Goal: Task Accomplishment & Management: Manage account settings

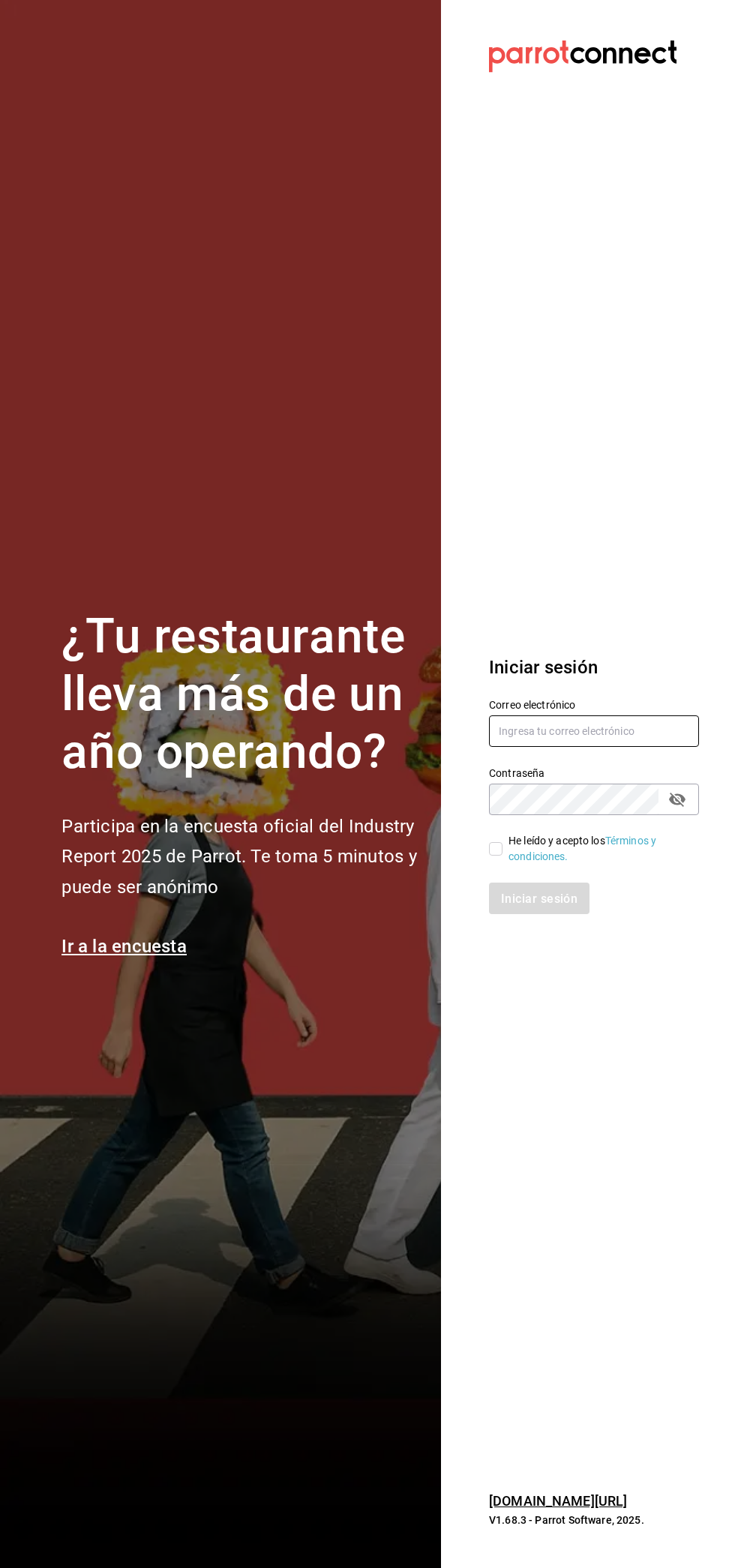
click at [546, 725] on input "text" at bounding box center [594, 730] width 210 height 31
type input "blanquito.car@icloud.com"
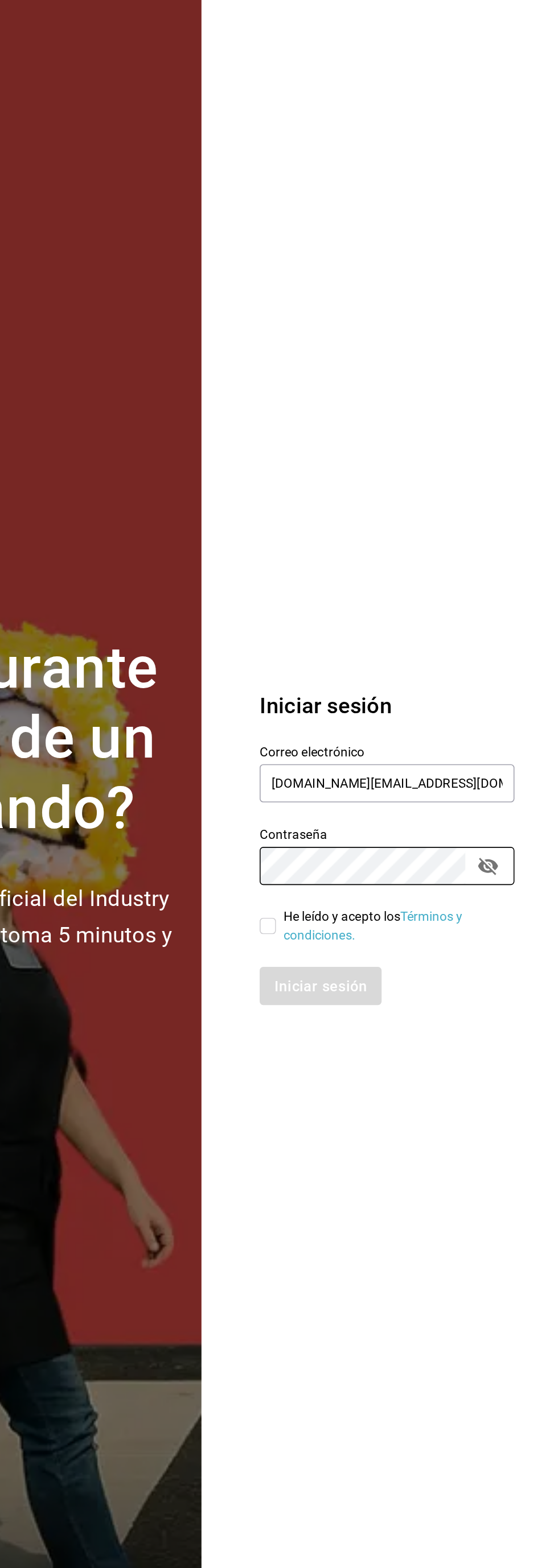
click at [375, 644] on section "Datos incorrectos. Verifica que tu Correo o Contraseña estén bien escritos. Ini…" at bounding box center [446, 784] width 223 height 1568
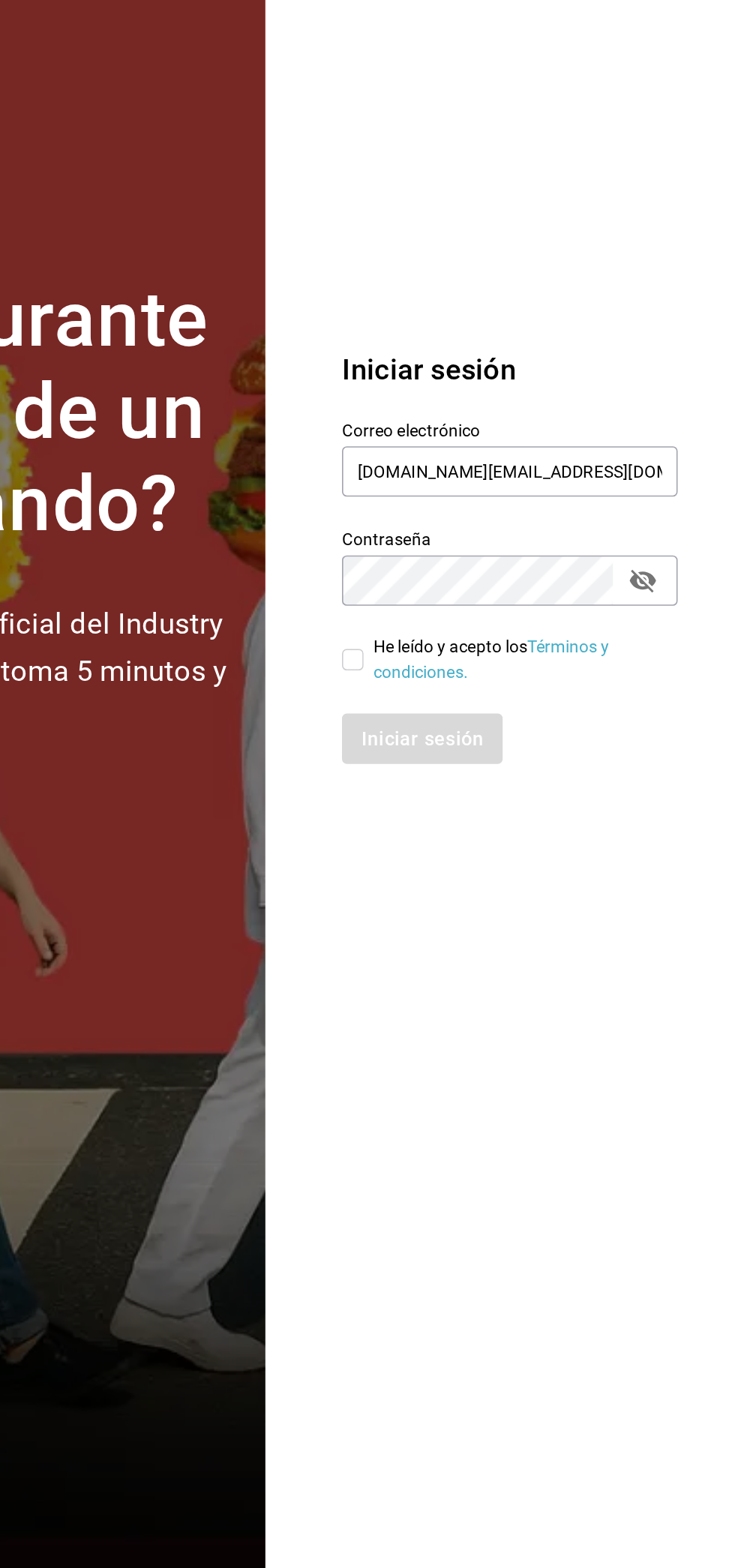
click at [490, 853] on input "He leído y acepto los Términos y condiciones." at bounding box center [495, 848] width 14 height 14
checkbox input "true"
click at [520, 906] on button "Iniciar sesión" at bounding box center [539, 898] width 102 height 31
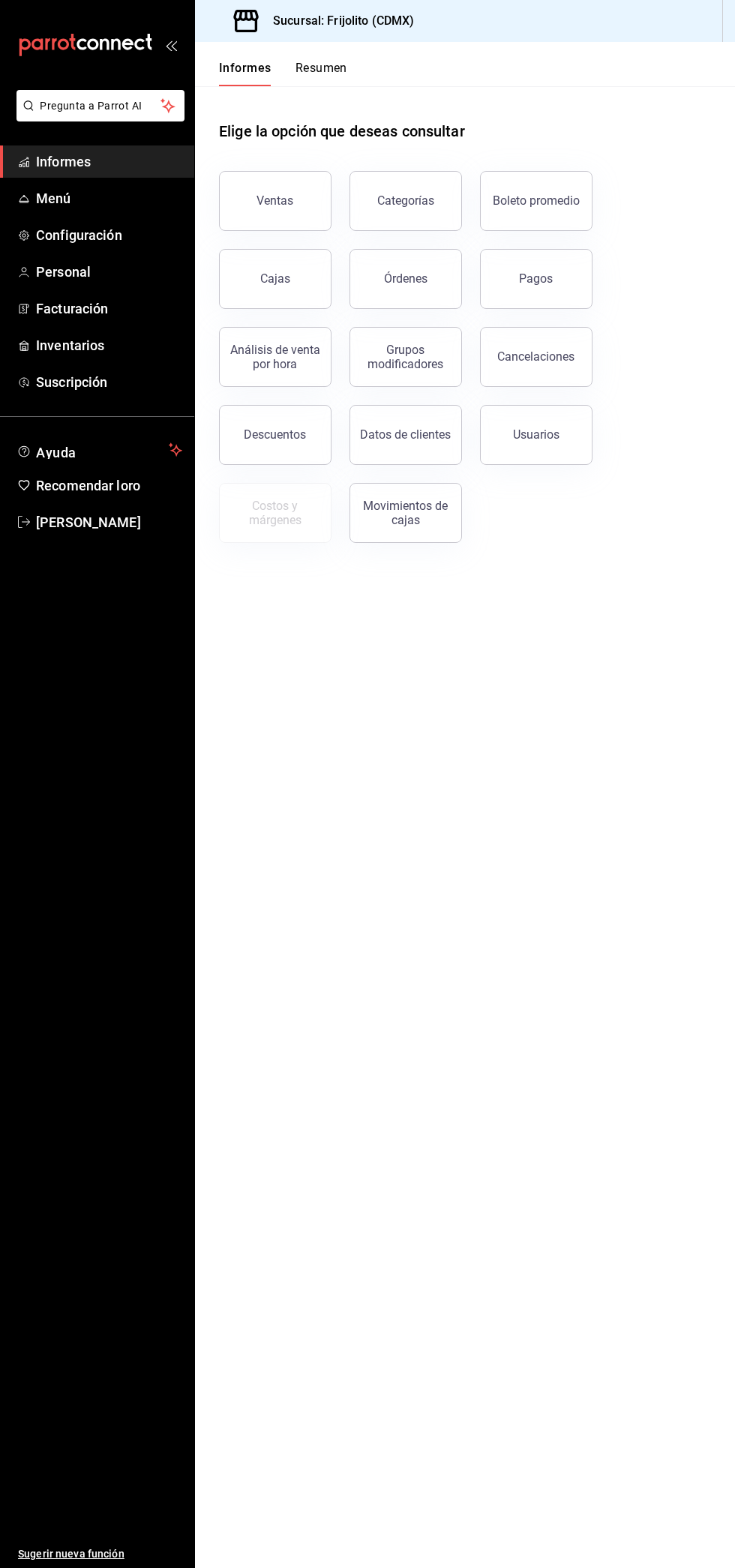
click at [44, 197] on font "Menú" at bounding box center [54, 198] width 35 height 16
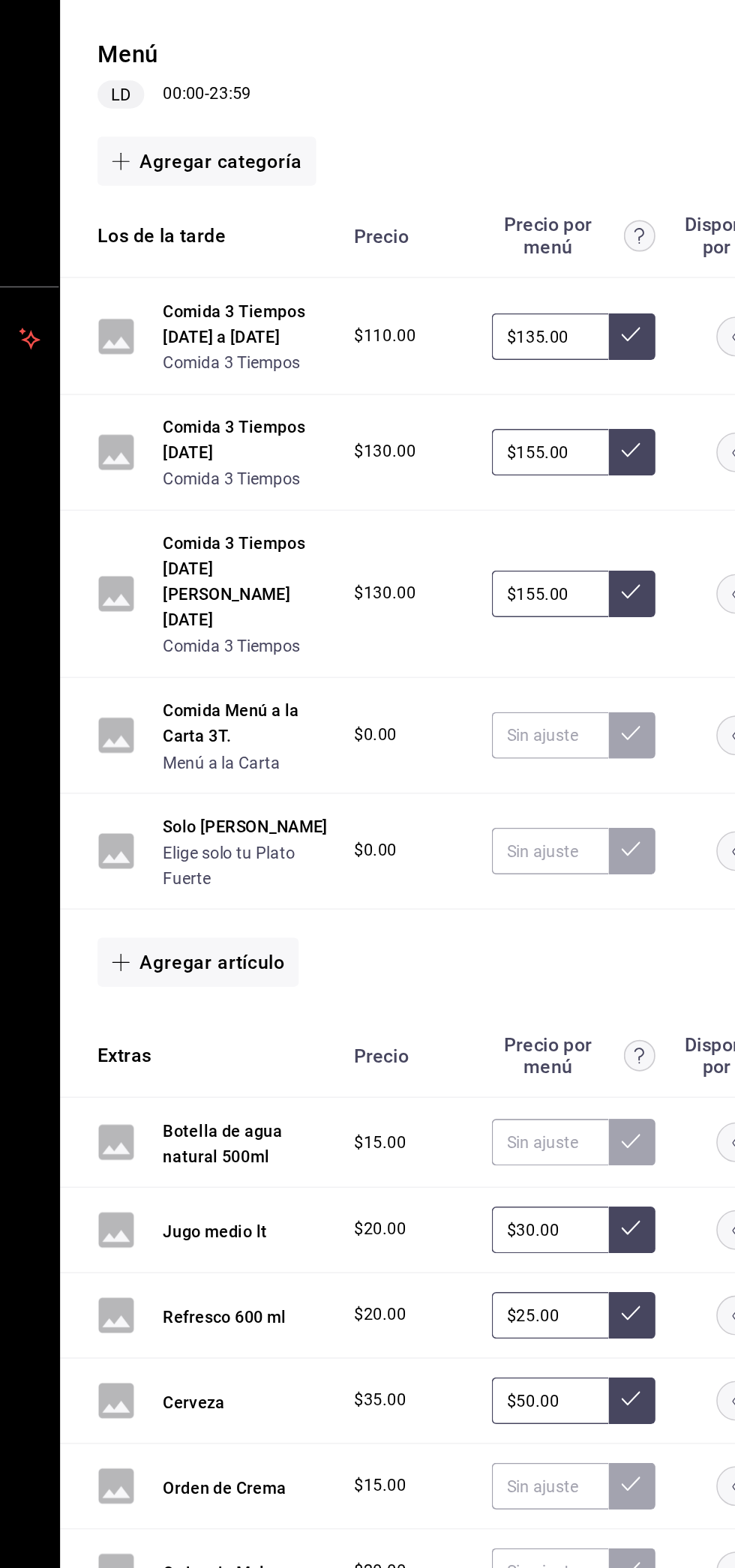
click at [284, 715] on font "Menú a la Carta" at bounding box center [298, 721] width 75 height 12
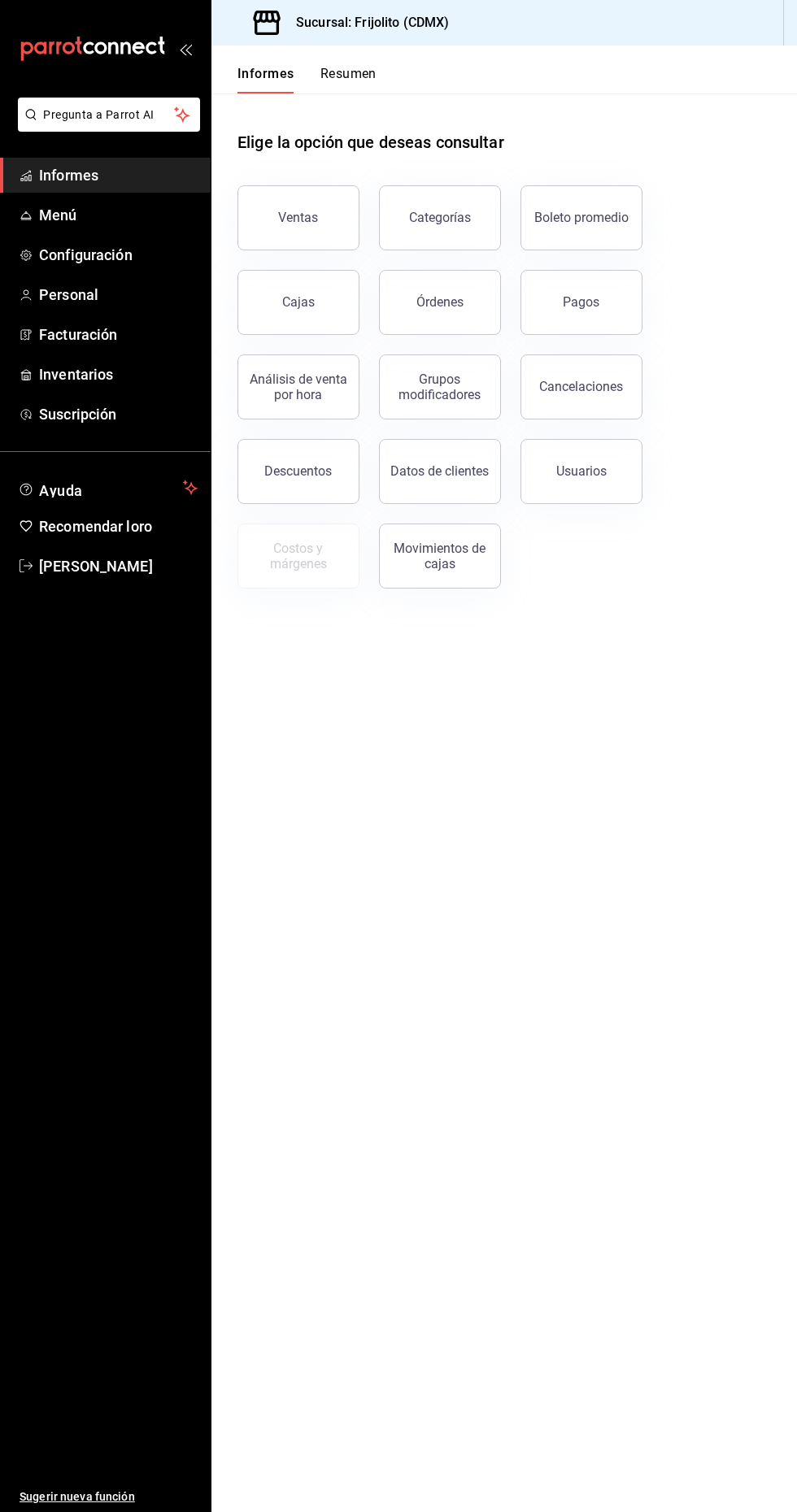
click at [104, 217] on span "Menú" at bounding box center [118, 215] width 158 height 22
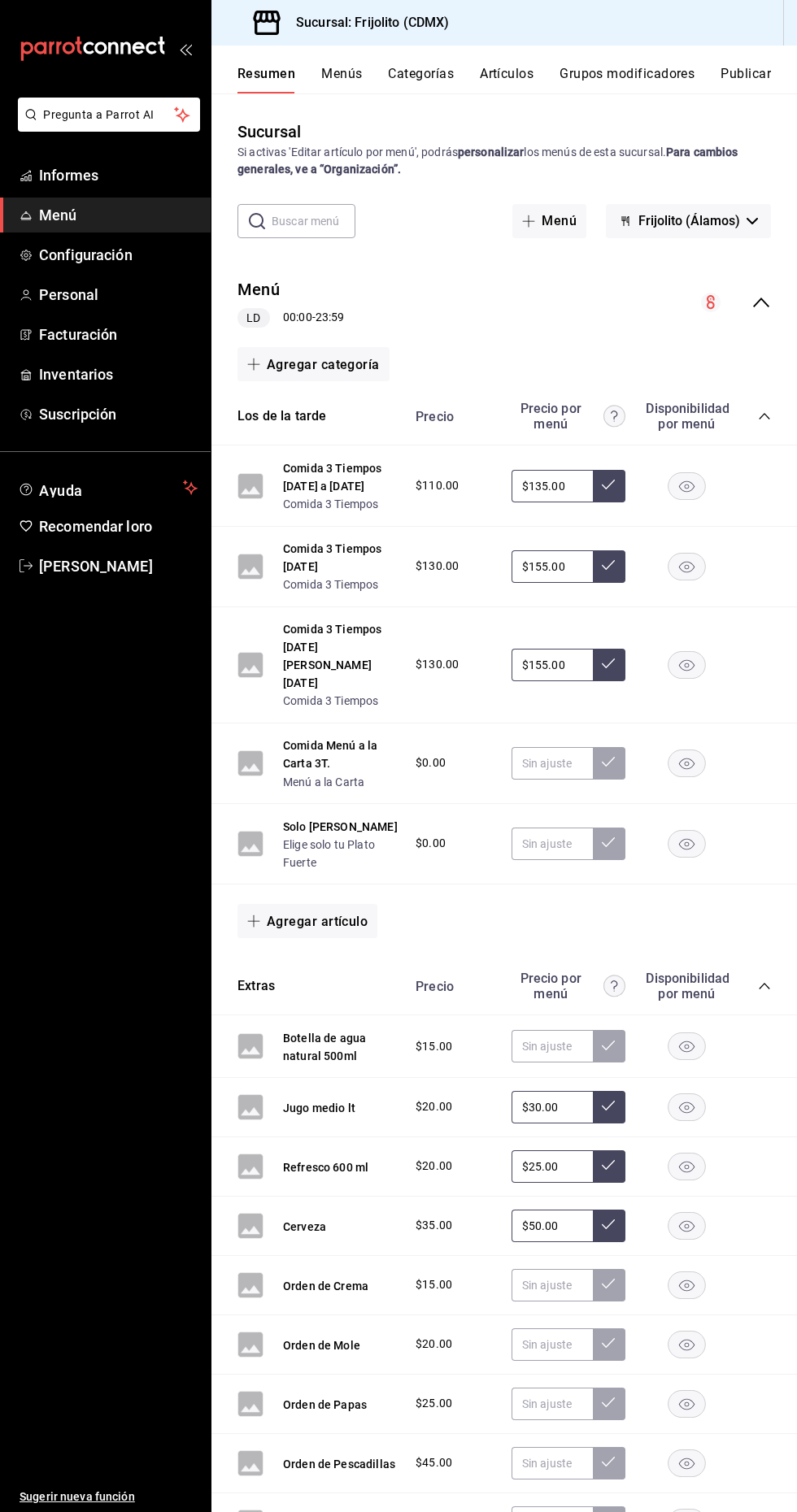
click at [349, 775] on font "Menú a la Carta" at bounding box center [323, 781] width 81 height 13
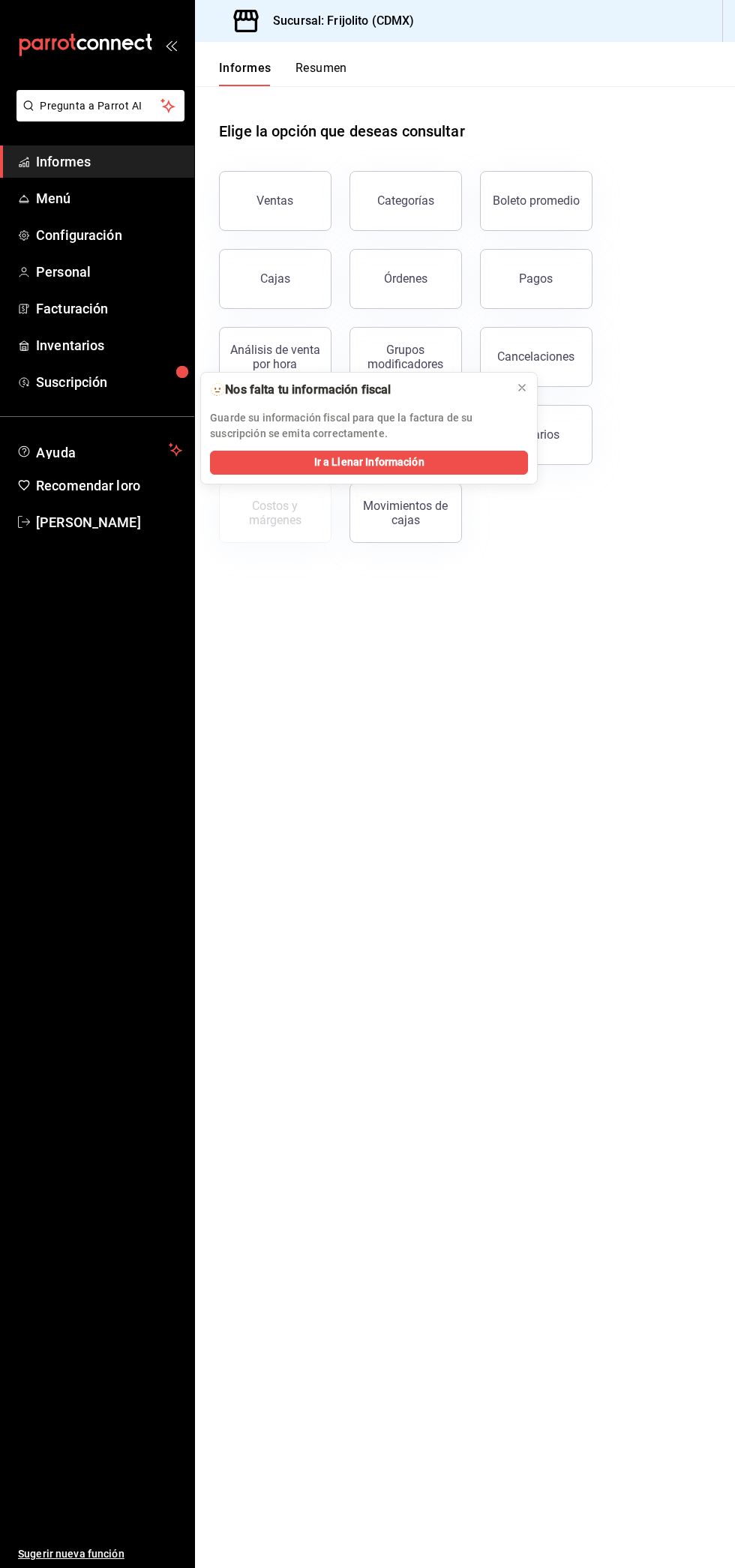
click at [23, 160] on icon "carpetas de buzón" at bounding box center [23, 161] width 12 height 12
click at [23, 195] on icon "carpetas de buzón" at bounding box center [23, 198] width 12 height 12
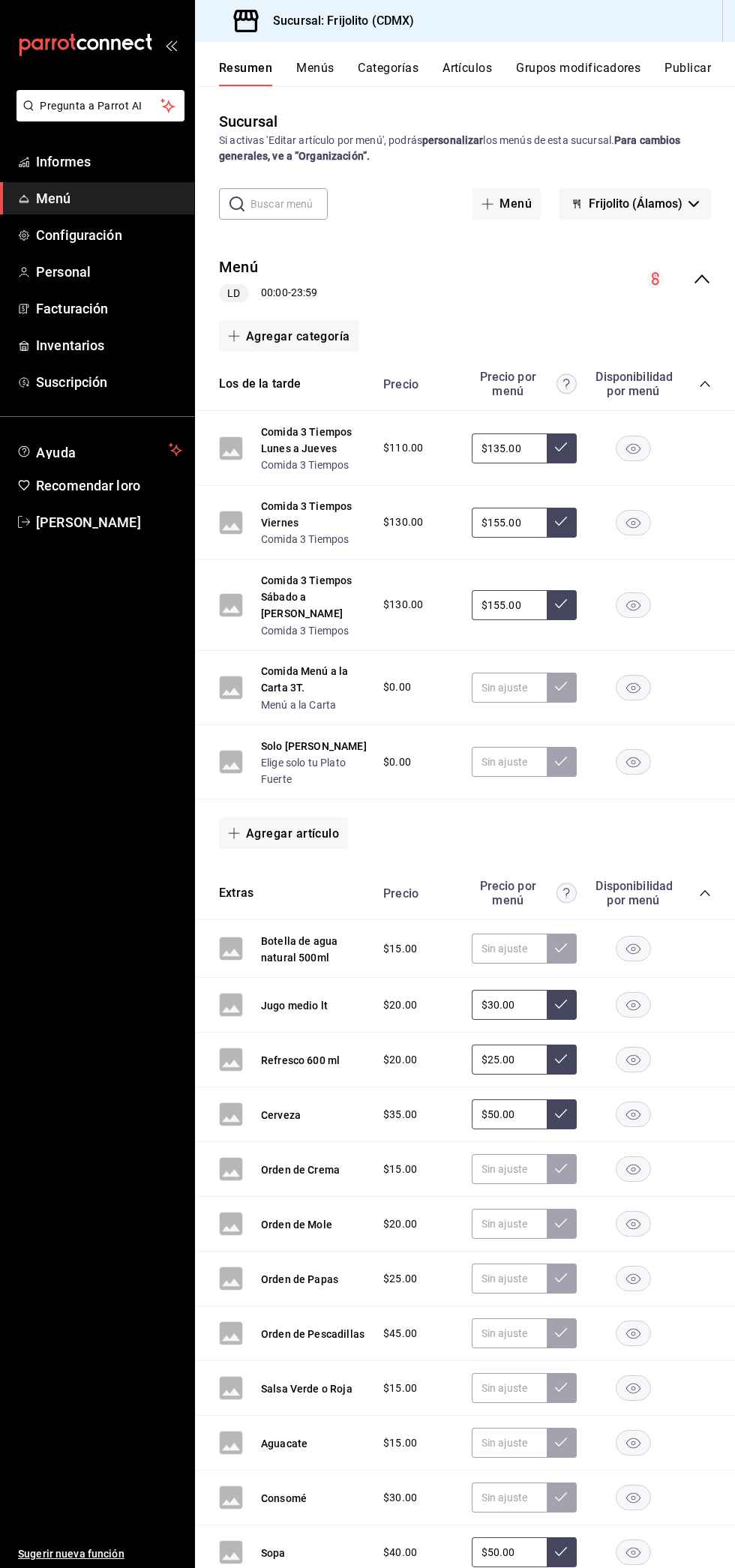
click at [291, 699] on font "Menú a la Carta" at bounding box center [298, 705] width 75 height 12
